Goal: Transaction & Acquisition: Download file/media

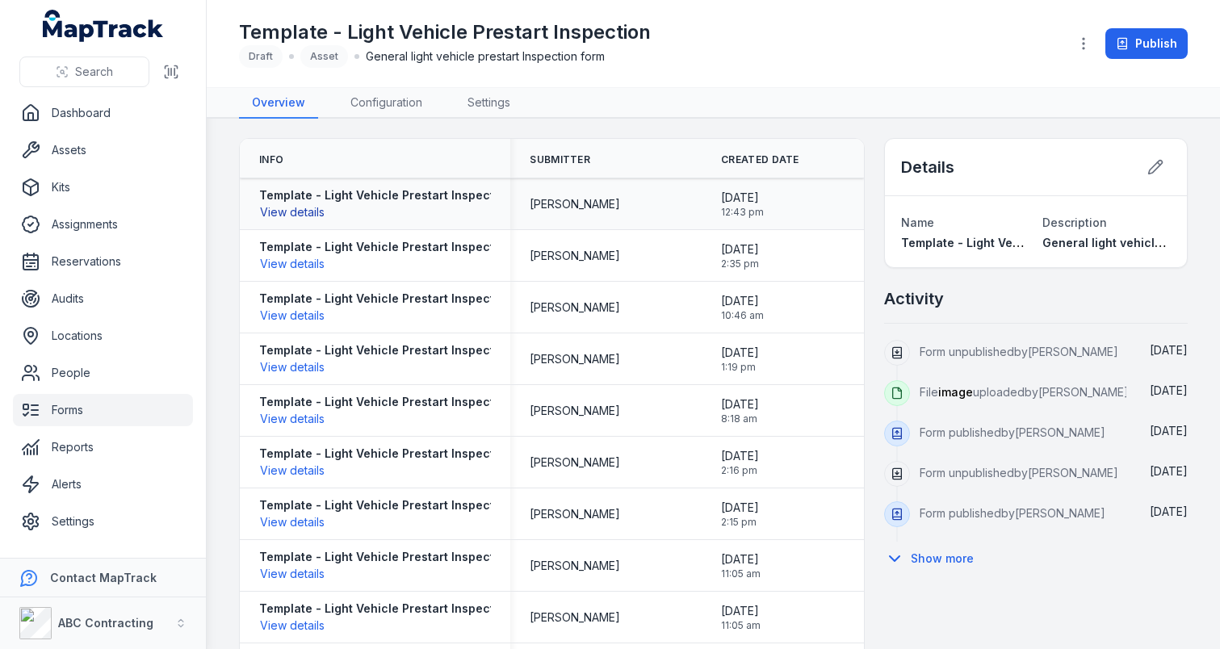
click at [323, 211] on button "View details" at bounding box center [292, 212] width 66 height 18
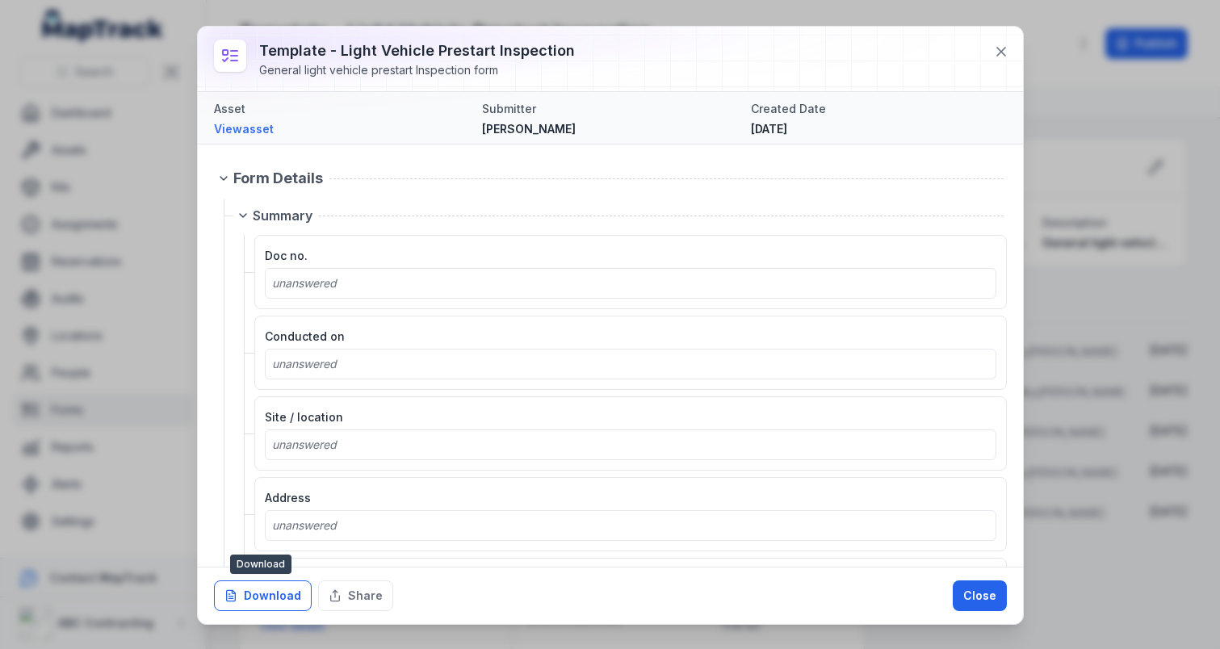
click at [271, 602] on button "Download" at bounding box center [263, 596] width 98 height 31
